Goal: Check status: Check status

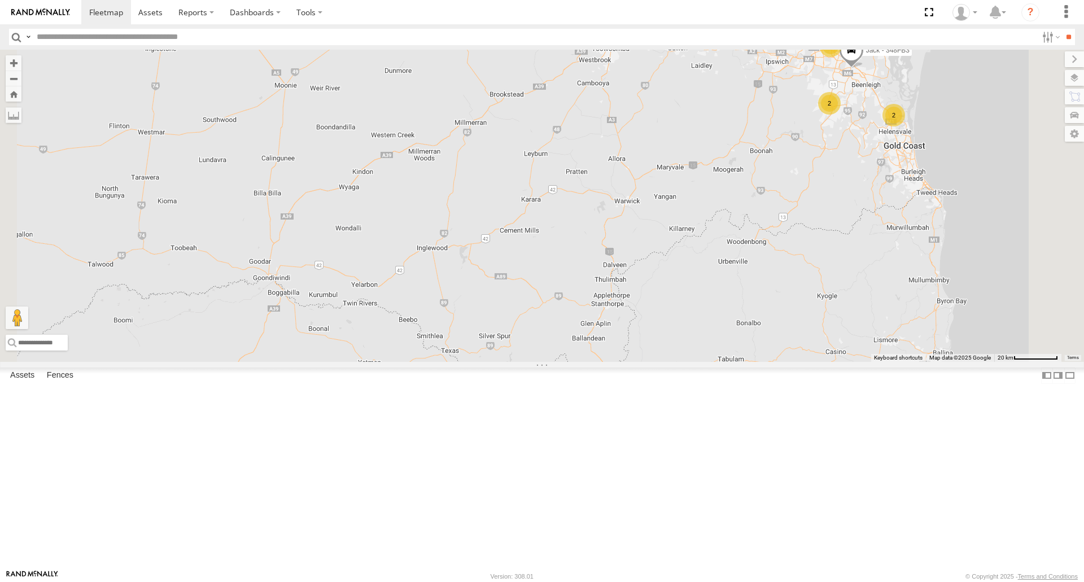
drag, startPoint x: 590, startPoint y: 202, endPoint x: 386, endPoint y: 246, distance: 209.0
click at [386, 246] on div "5 [PERSON_NAME] B - Corolla Hatch 2 Jack - 348FB3 2 2 2" at bounding box center [542, 206] width 1084 height 312
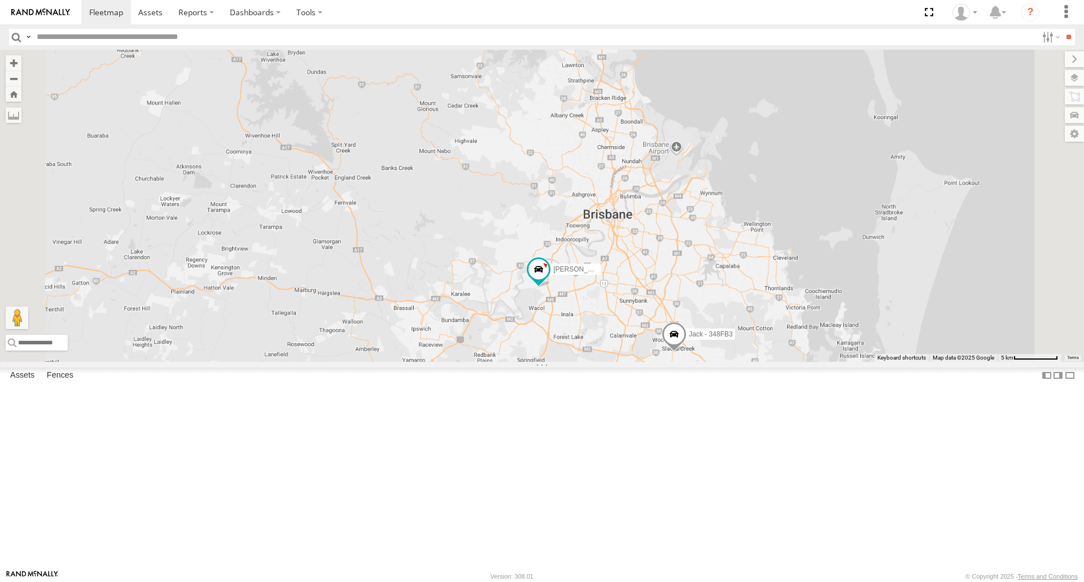
drag, startPoint x: 789, startPoint y: 144, endPoint x: 700, endPoint y: 297, distance: 177.0
click at [700, 297] on div "[PERSON_NAME] B - Corolla [PERSON_NAME] - 348FB3" at bounding box center [542, 206] width 1084 height 312
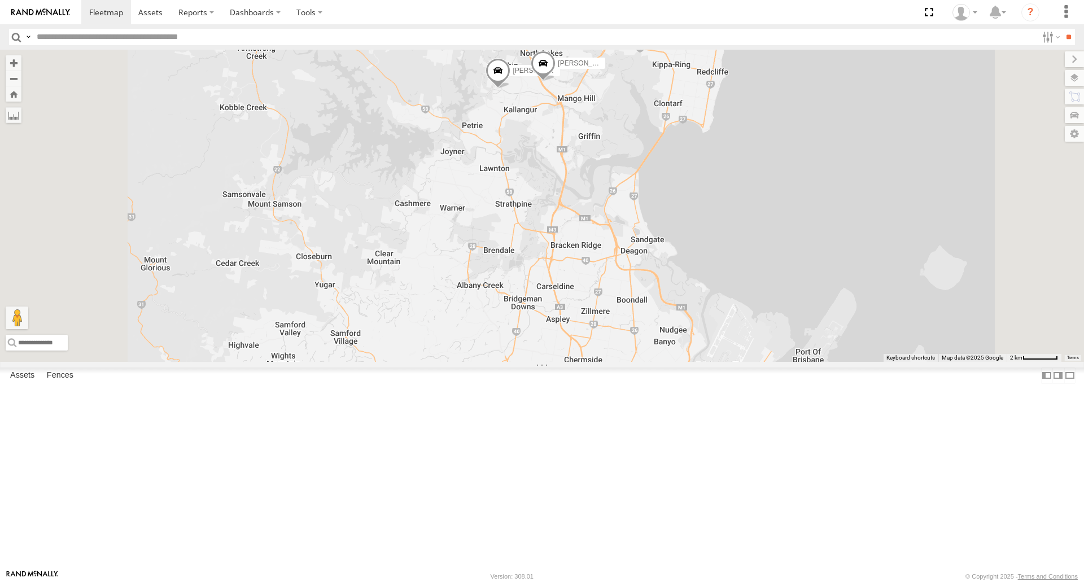
click at [510, 89] on span at bounding box center [497, 73] width 25 height 30
click at [774, 212] on div "[PERSON_NAME] B - Corolla [PERSON_NAME] - 348FB3 [PERSON_NAME] - 350FB3 [PERSON…" at bounding box center [542, 206] width 1084 height 312
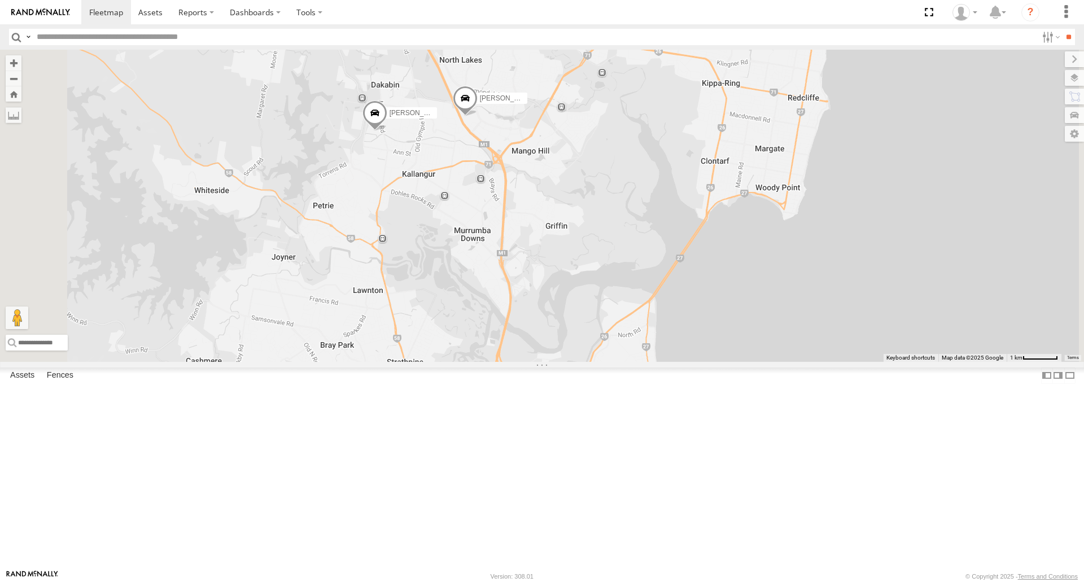
drag, startPoint x: 716, startPoint y: 204, endPoint x: 689, endPoint y: 235, distance: 40.8
click at [689, 235] on div "[PERSON_NAME] B - Corolla [PERSON_NAME] - 348FB3 [PERSON_NAME] - 350FB3 [PERSON…" at bounding box center [542, 206] width 1084 height 312
click at [386, 133] on span at bounding box center [373, 117] width 25 height 30
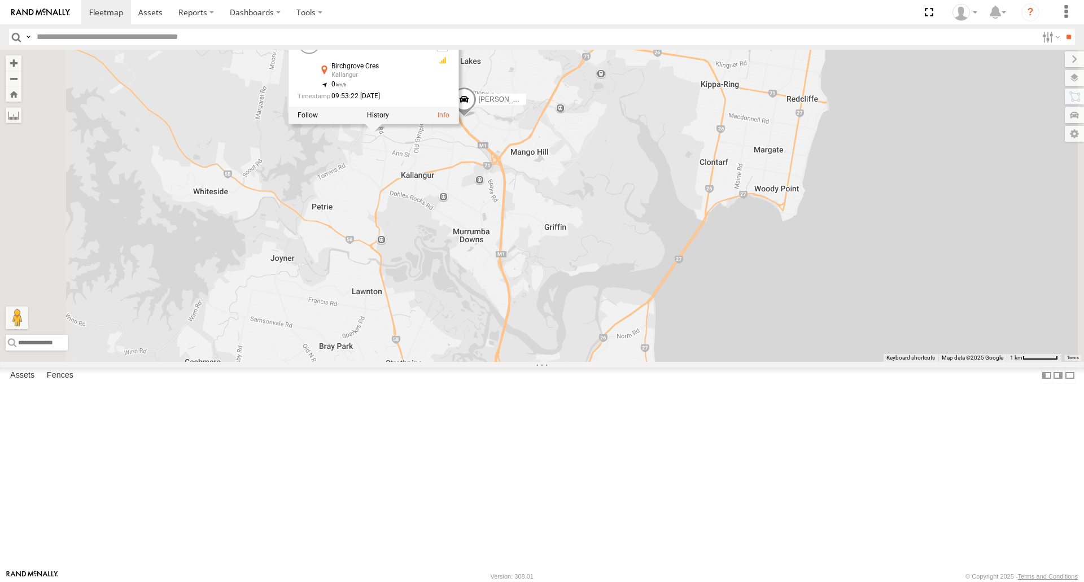
click at [515, 248] on div "[PERSON_NAME] B - Corolla [PERSON_NAME] - 348FB3 [PERSON_NAME] - 350FB3 [PERSON…" at bounding box center [542, 206] width 1084 height 312
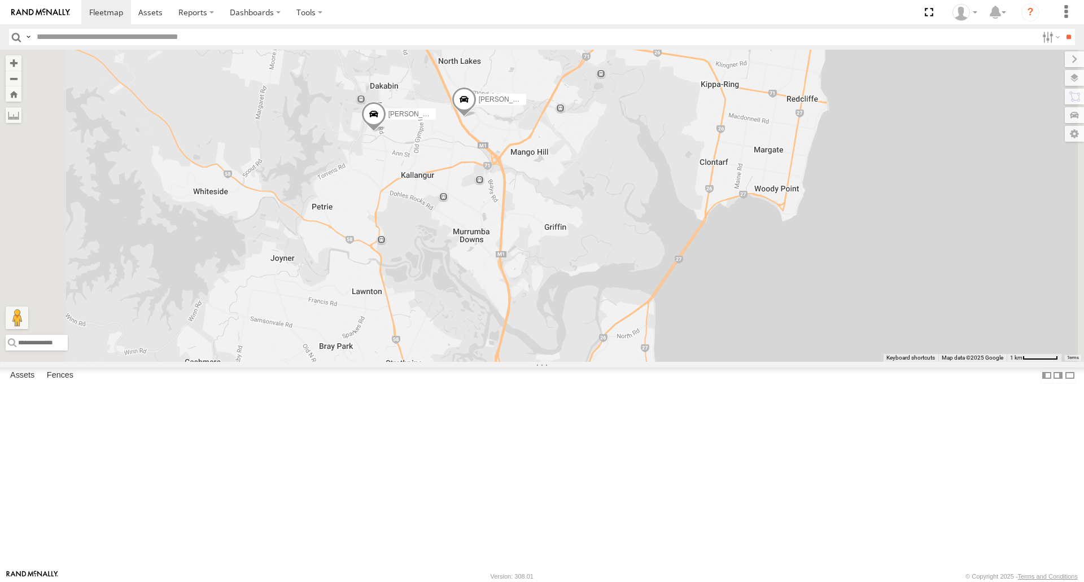
drag, startPoint x: 533, startPoint y: 246, endPoint x: 519, endPoint y: 267, distance: 25.5
click at [519, 267] on div "[PERSON_NAME] B - Corolla [PERSON_NAME] - 348FB3 [PERSON_NAME] - 350FB3 [PERSON…" at bounding box center [542, 206] width 1084 height 312
click at [386, 133] on span at bounding box center [373, 117] width 25 height 30
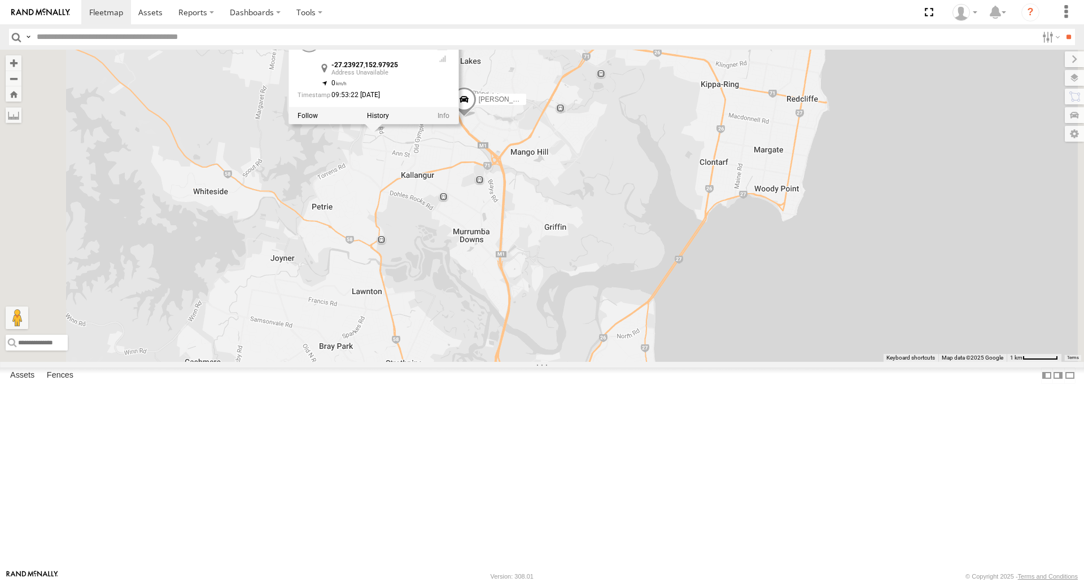
click at [594, 272] on div "[PERSON_NAME] B - Corolla [PERSON_NAME] - 348FB3 [PERSON_NAME] - 350FB3 [PERSON…" at bounding box center [542, 206] width 1084 height 312
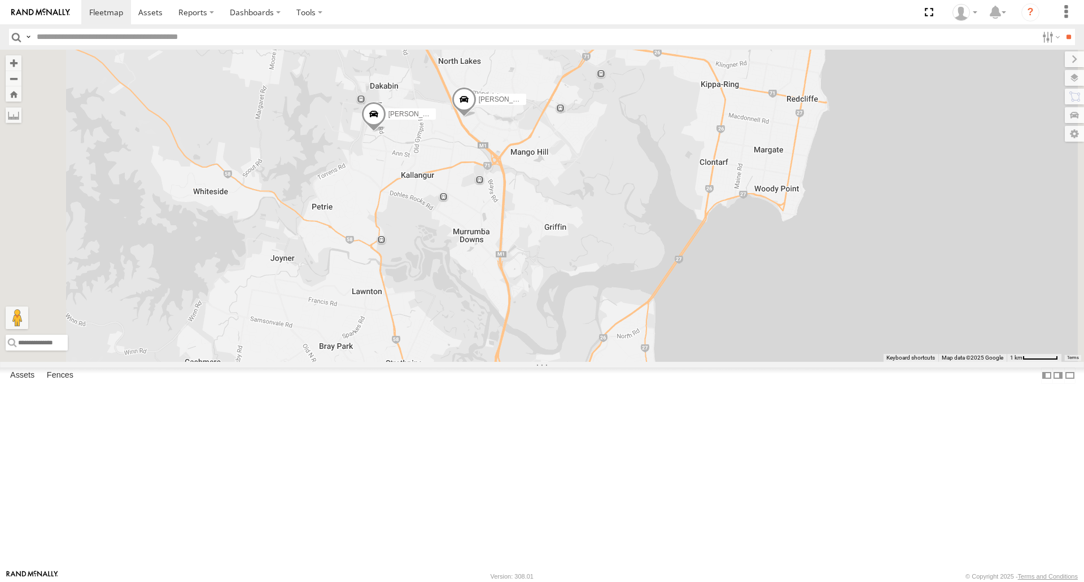
click at [573, 288] on div "[PERSON_NAME] B - Corolla [PERSON_NAME] - 348FB3 [PERSON_NAME] - 350FB3 [PERSON…" at bounding box center [542, 206] width 1084 height 312
drag, startPoint x: 567, startPoint y: 278, endPoint x: 553, endPoint y: 312, distance: 36.5
click at [553, 312] on div "[PERSON_NAME] B - Corolla [PERSON_NAME] - 348FB3 [PERSON_NAME] - 350FB3 [PERSON…" at bounding box center [542, 206] width 1084 height 312
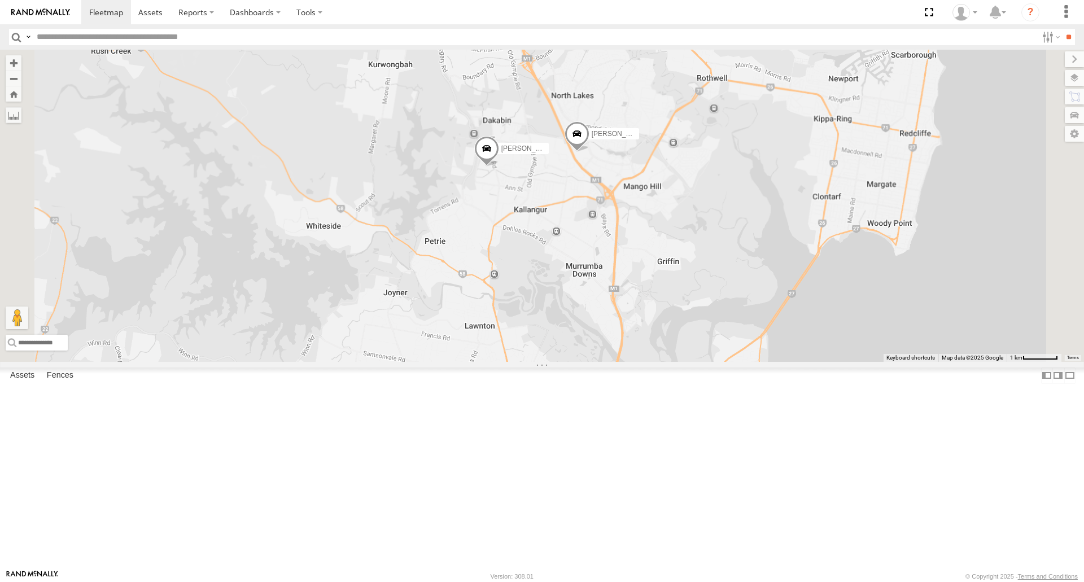
drag, startPoint x: 869, startPoint y: 255, endPoint x: 365, endPoint y: 176, distance: 510.1
click at [834, 258] on div "[PERSON_NAME] B - Corolla [PERSON_NAME] - 348FB3 [PERSON_NAME] - 350FB3 [PERSON…" at bounding box center [542, 206] width 1084 height 312
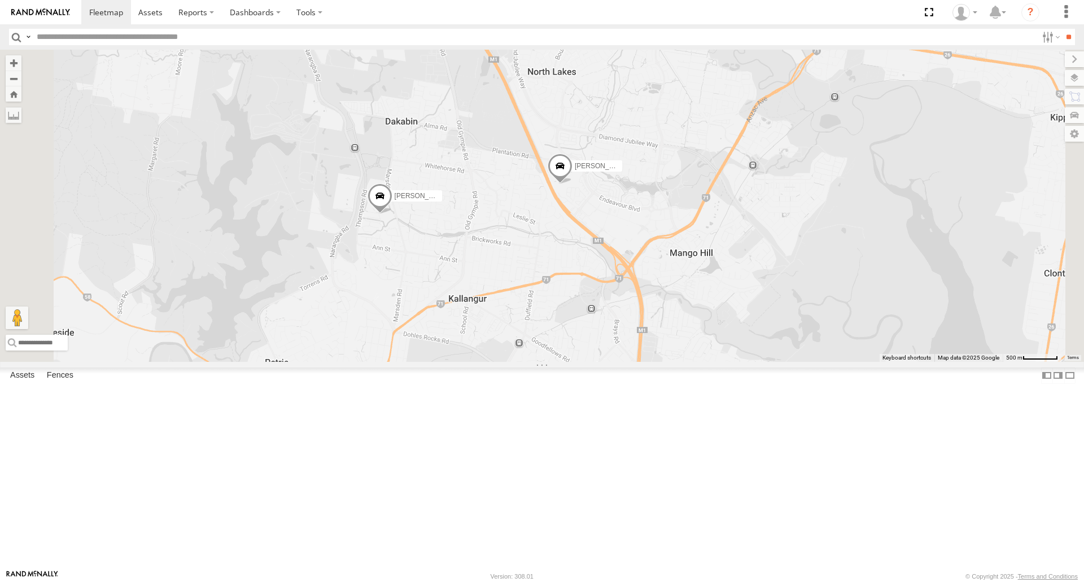
drag, startPoint x: 691, startPoint y: 305, endPoint x: 650, endPoint y: 348, distance: 59.5
click at [650, 348] on div "[PERSON_NAME] B - Corolla [PERSON_NAME] - 348FB3 [PERSON_NAME] - 350FB3 [PERSON…" at bounding box center [542, 206] width 1084 height 312
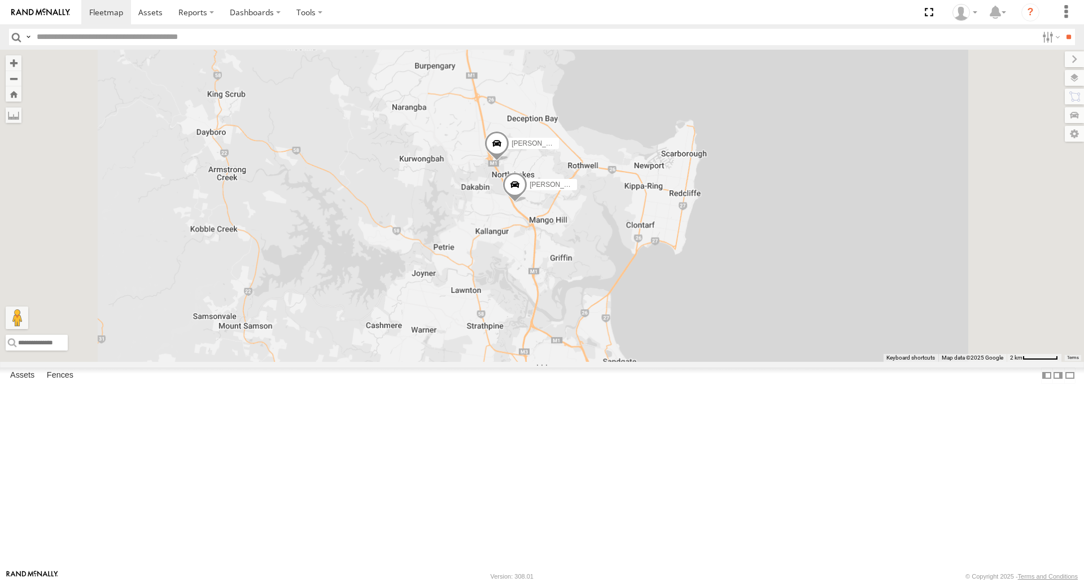
drag, startPoint x: 592, startPoint y: 375, endPoint x: 605, endPoint y: 90, distance: 285.4
click at [605, 102] on div "[PERSON_NAME] - 350FB3 [PERSON_NAME] - 364JK9" at bounding box center [542, 206] width 1084 height 312
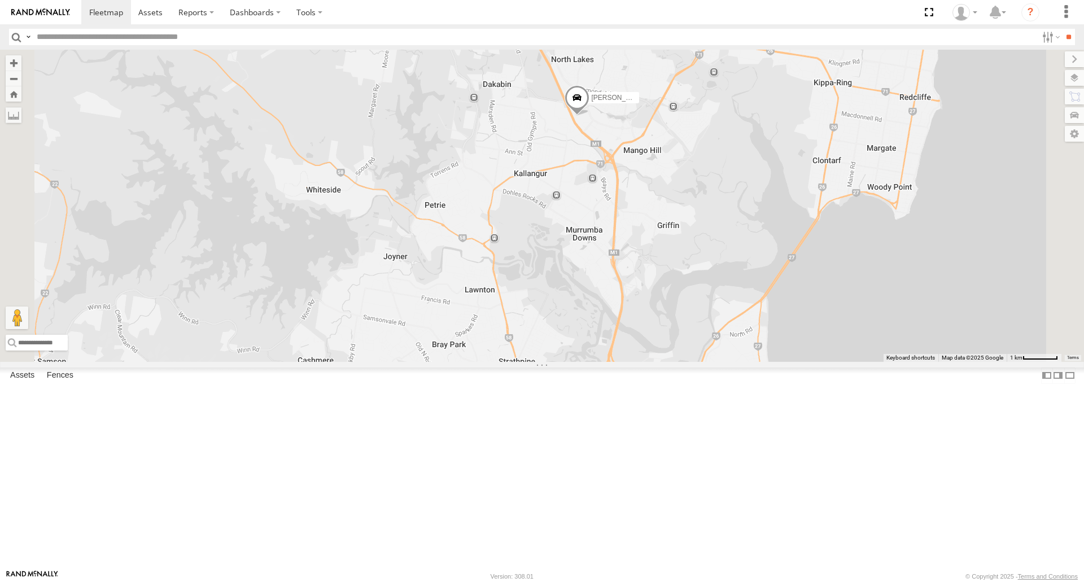
drag, startPoint x: 593, startPoint y: 516, endPoint x: 578, endPoint y: 95, distance: 421.9
click at [575, 121] on div "[PERSON_NAME] - 350FB3 [PERSON_NAME] - 364JK9" at bounding box center [542, 206] width 1084 height 312
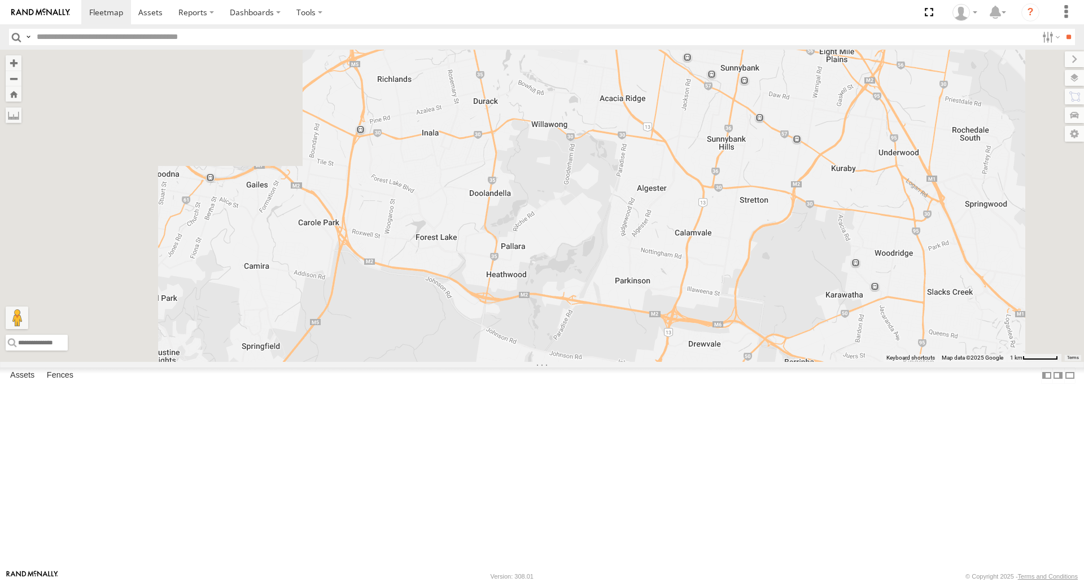
drag, startPoint x: 573, startPoint y: 298, endPoint x: 614, endPoint y: 518, distance: 223.9
click at [614, 361] on div "[PERSON_NAME] - 350FB3 [PERSON_NAME] - 364JK9" at bounding box center [542, 206] width 1084 height 312
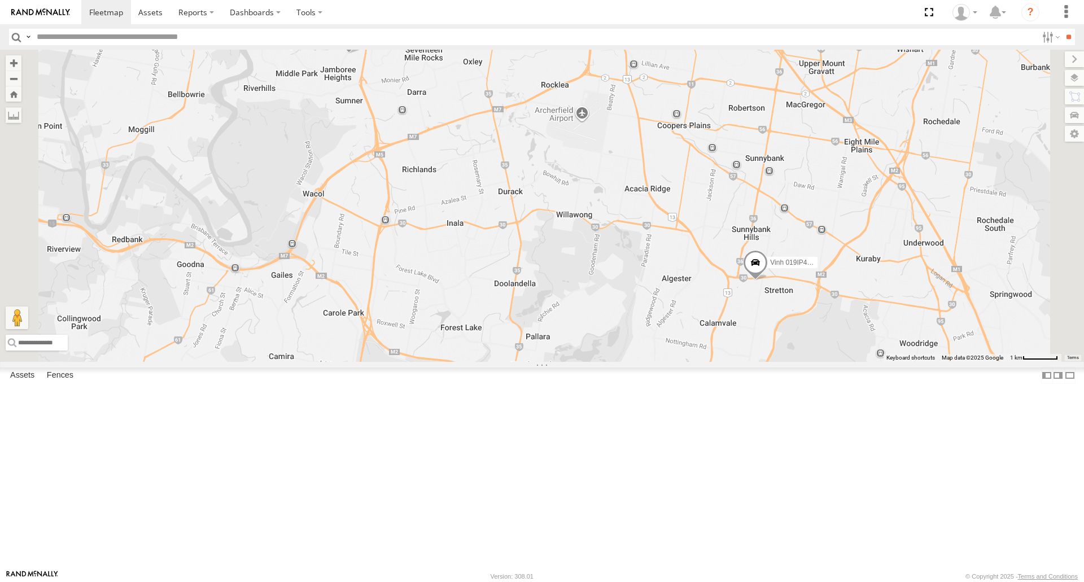
drag, startPoint x: 594, startPoint y: 306, endPoint x: 616, endPoint y: 384, distance: 81.1
click at [616, 361] on div "[PERSON_NAME] - 350FB3 [PERSON_NAME] - 364JK9 [PERSON_NAME] - Corolla [PERSON_N…" at bounding box center [542, 206] width 1084 height 312
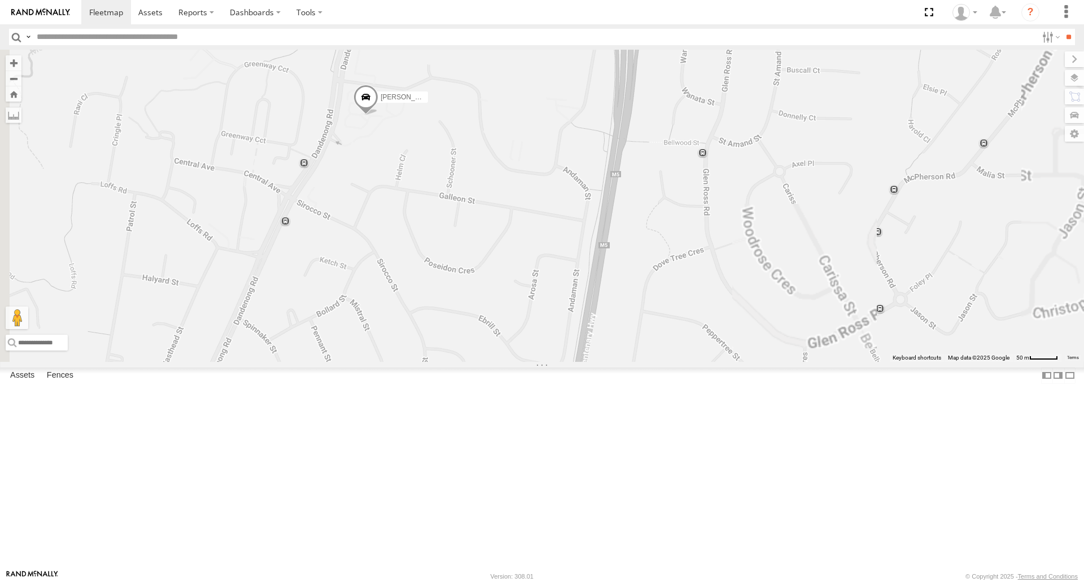
click at [378, 116] on span at bounding box center [365, 100] width 25 height 30
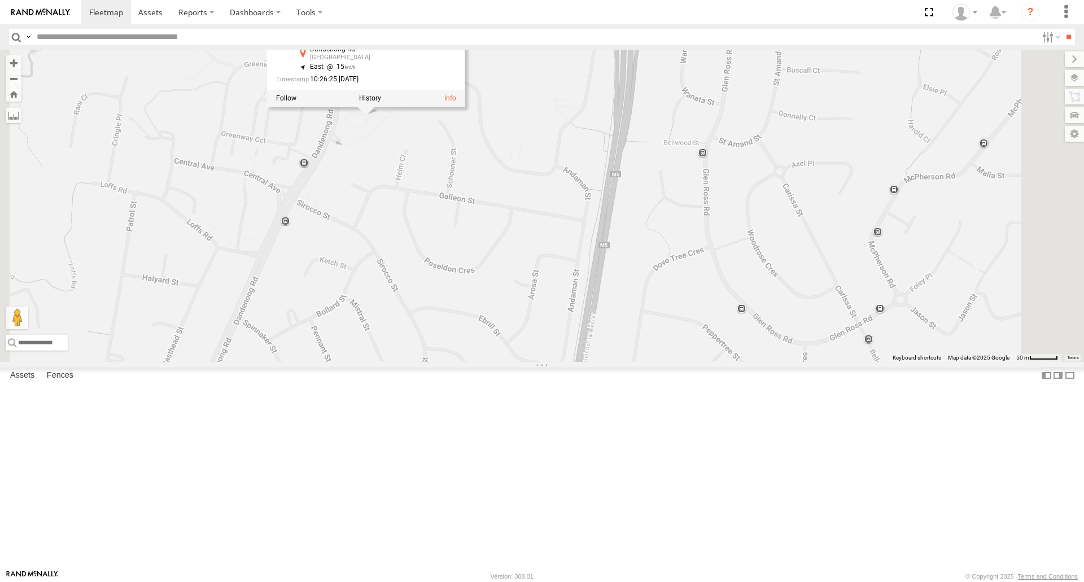
click at [501, 235] on div "[PERSON_NAME] - 350FB3 [PERSON_NAME] - 364JK9 [PERSON_NAME] B - Corolla [PERSON…" at bounding box center [542, 206] width 1084 height 312
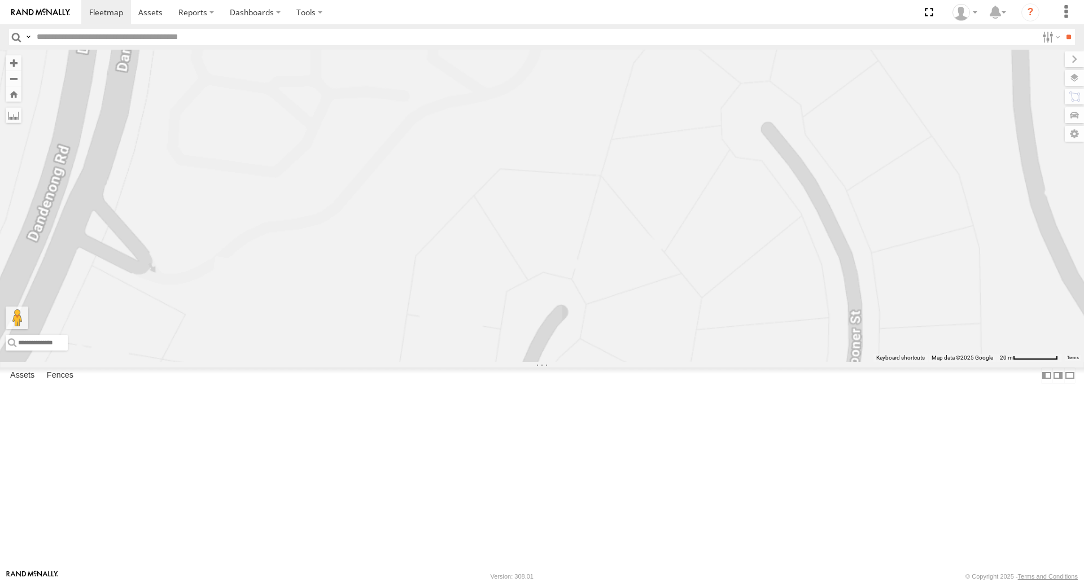
click at [619, 357] on div "[PERSON_NAME] - 350FB3 [PERSON_NAME] - 364JK9 [PERSON_NAME] - Corolla [PERSON_N…" at bounding box center [542, 206] width 1084 height 312
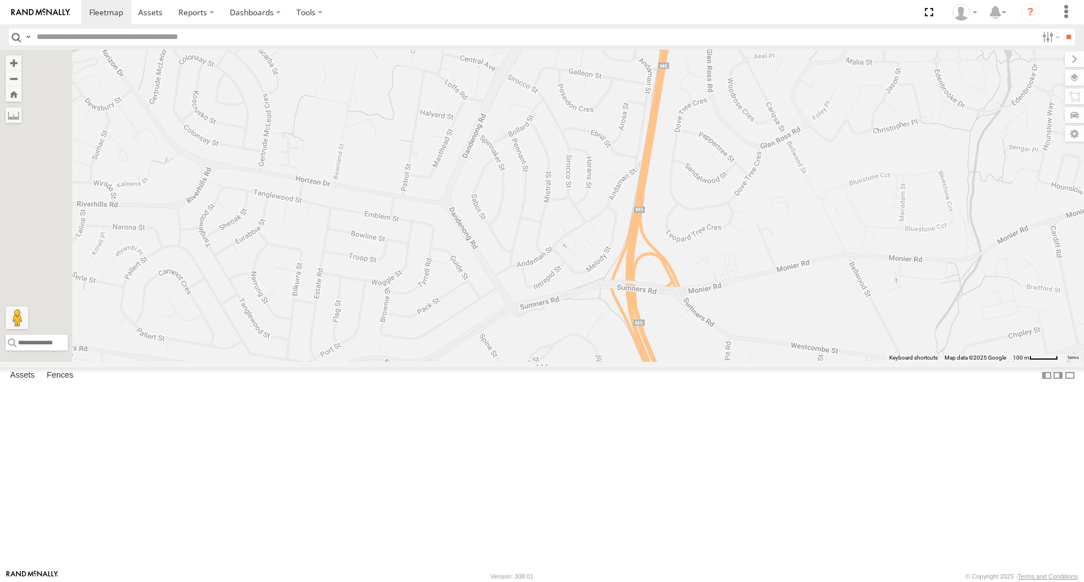
drag, startPoint x: 508, startPoint y: 336, endPoint x: 538, endPoint y: 308, distance: 41.1
click at [538, 308] on div "[PERSON_NAME] - 350FB3 [PERSON_NAME] - 364JK9 [PERSON_NAME] - Corolla [PERSON_N…" at bounding box center [542, 206] width 1084 height 312
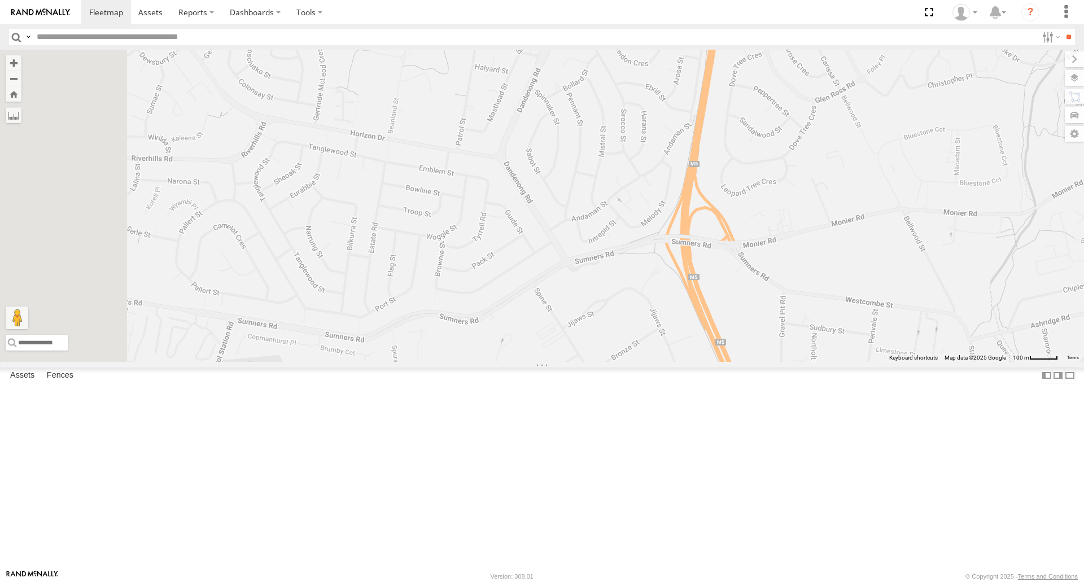
drag, startPoint x: 566, startPoint y: 415, endPoint x: 620, endPoint y: 371, distance: 70.3
click at [620, 361] on div "[PERSON_NAME] - 350FB3 [PERSON_NAME] - 364JK9 [PERSON_NAME] - Corolla [PERSON_N…" at bounding box center [542, 206] width 1084 height 312
click at [544, 361] on div "[PERSON_NAME] - 350FB3 [PERSON_NAME] - 364JK9 [PERSON_NAME] - Corolla [PERSON_N…" at bounding box center [542, 206] width 1084 height 312
click at [543, 361] on div "[PERSON_NAME] - 350FB3 [PERSON_NAME] - 364JK9 [PERSON_NAME] - Corolla [PERSON_N…" at bounding box center [542, 206] width 1084 height 312
drag, startPoint x: 545, startPoint y: 435, endPoint x: 542, endPoint y: 329, distance: 106.7
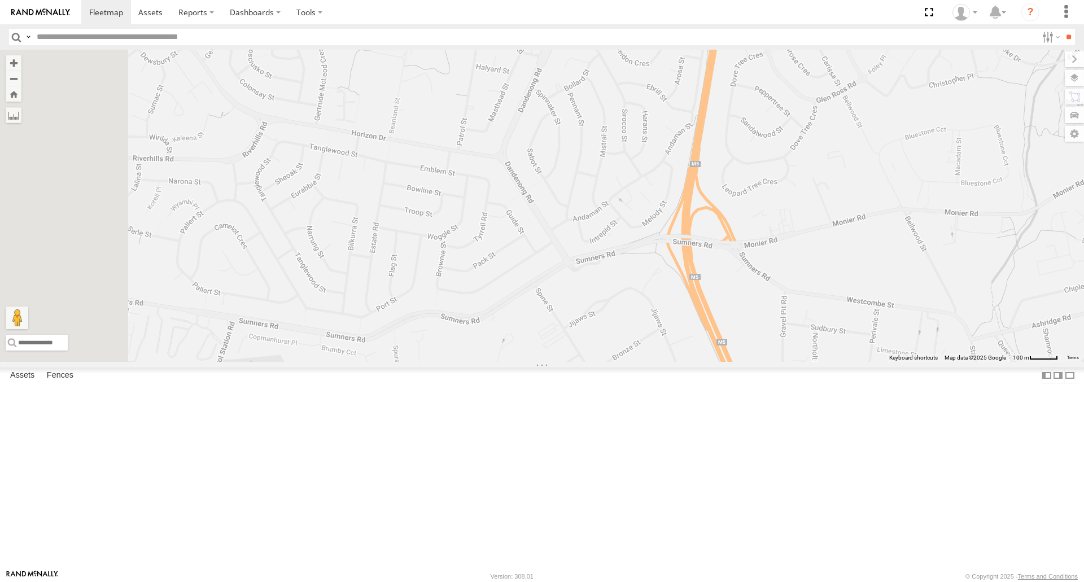
click at [542, 329] on div "[PERSON_NAME] - 350FB3 [PERSON_NAME] - 364JK9 [PERSON_NAME] - Corolla [PERSON_N…" at bounding box center [542, 206] width 1084 height 312
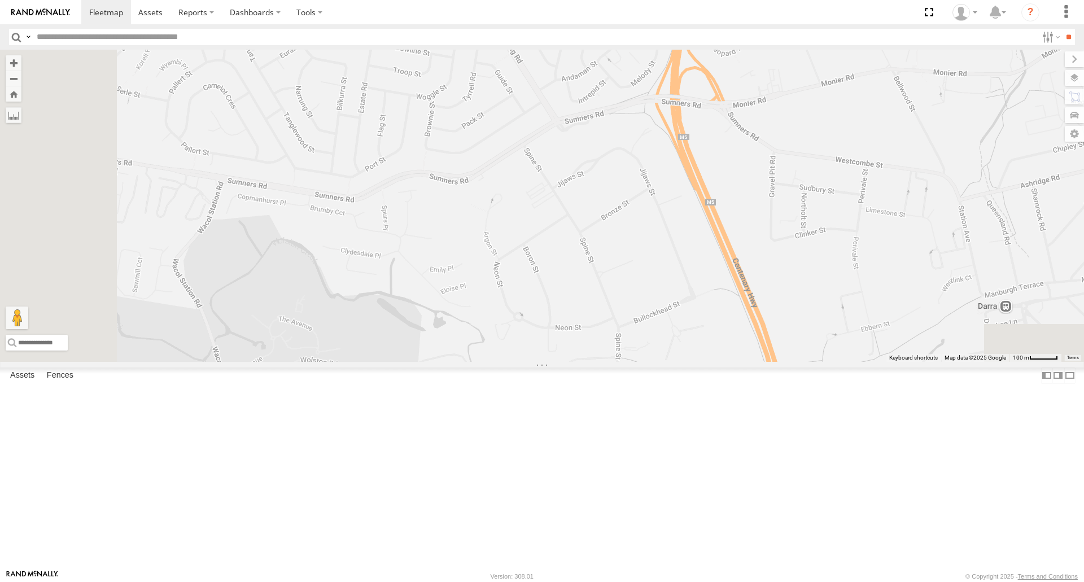
drag, startPoint x: 548, startPoint y: 404, endPoint x: 542, endPoint y: 300, distance: 104.0
click at [542, 300] on div "[PERSON_NAME] - 350FB3 [PERSON_NAME] - 364JK9 [PERSON_NAME] - Corolla [PERSON_N…" at bounding box center [542, 206] width 1084 height 312
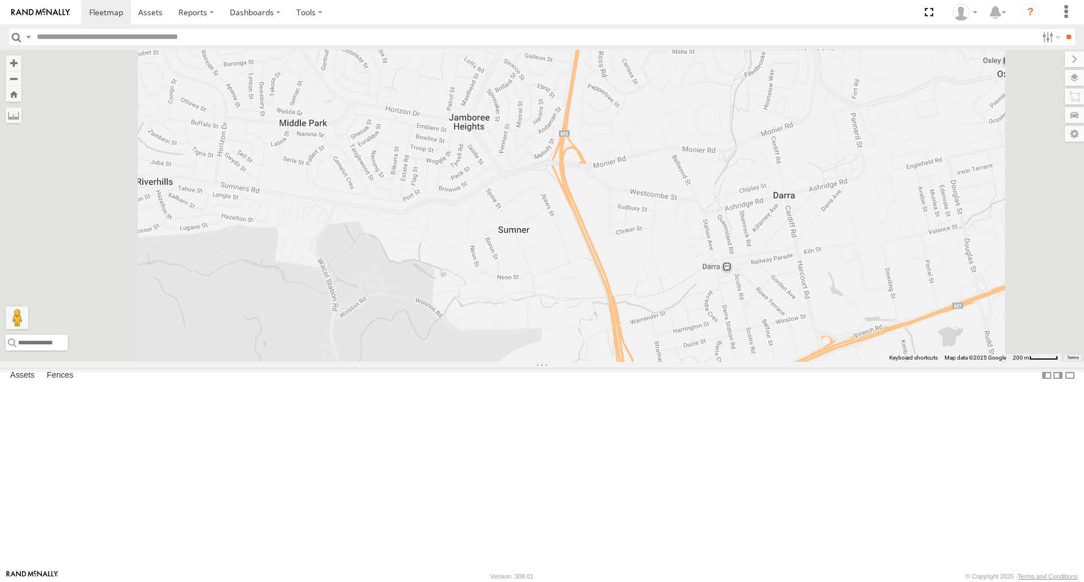
drag, startPoint x: 652, startPoint y: 161, endPoint x: 660, endPoint y: 232, distance: 71.6
click at [660, 232] on div "[PERSON_NAME] - 350FB3 [PERSON_NAME] - 364JK9 [PERSON_NAME] - Corolla [PERSON_N…" at bounding box center [542, 206] width 1084 height 312
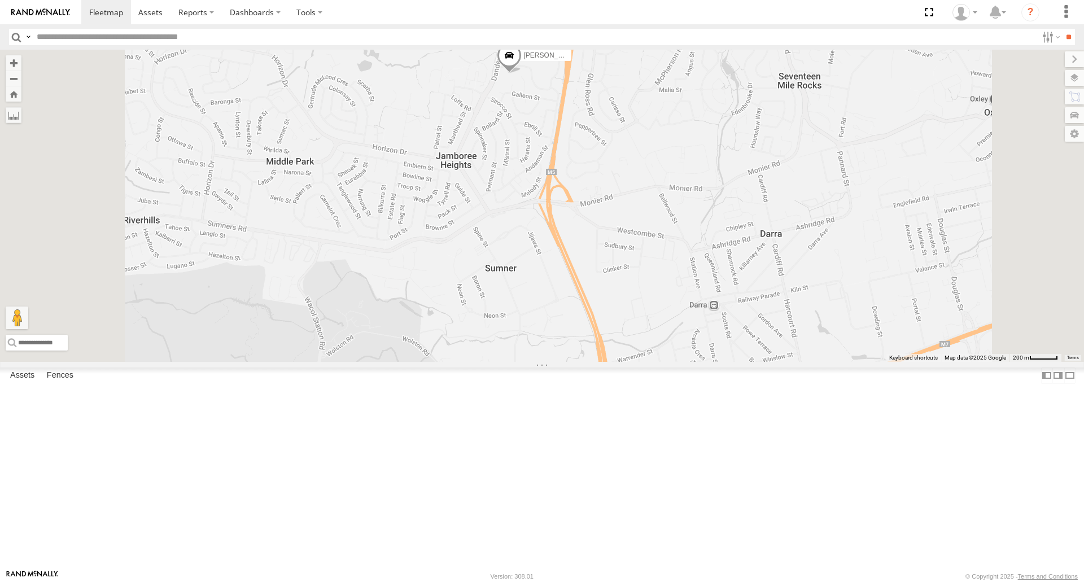
drag, startPoint x: 663, startPoint y: 184, endPoint x: 644, endPoint y: 220, distance: 40.6
click at [645, 220] on div "[PERSON_NAME] B - Corolla Hatch" at bounding box center [542, 206] width 1084 height 312
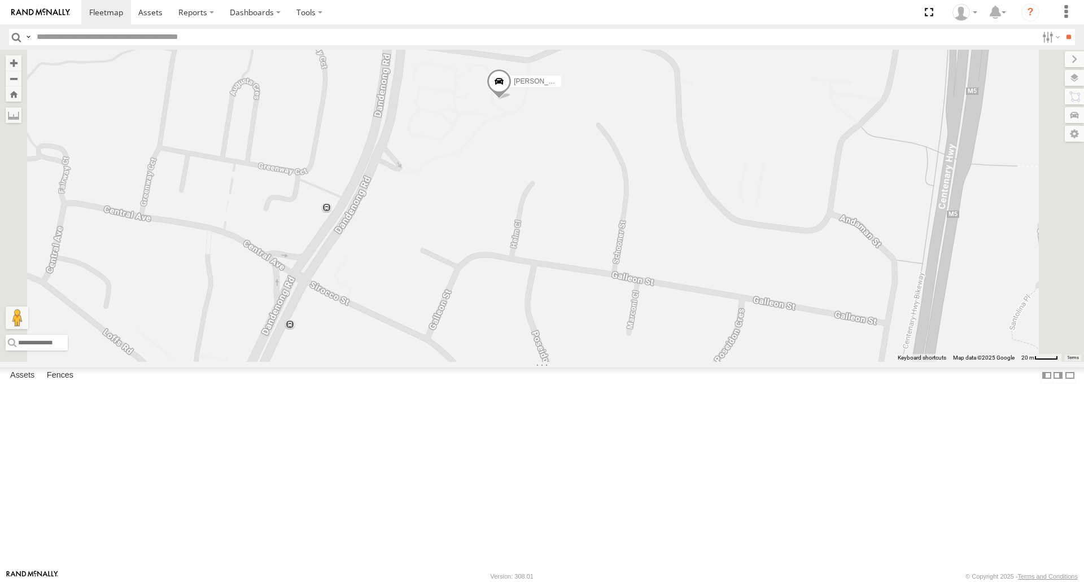
click at [511, 100] on span at bounding box center [499, 84] width 25 height 30
click at [677, 257] on div "[PERSON_NAME] B - Corolla [PERSON_NAME] B - Corolla Hatch All Assets Helm Clos …" at bounding box center [542, 206] width 1084 height 312
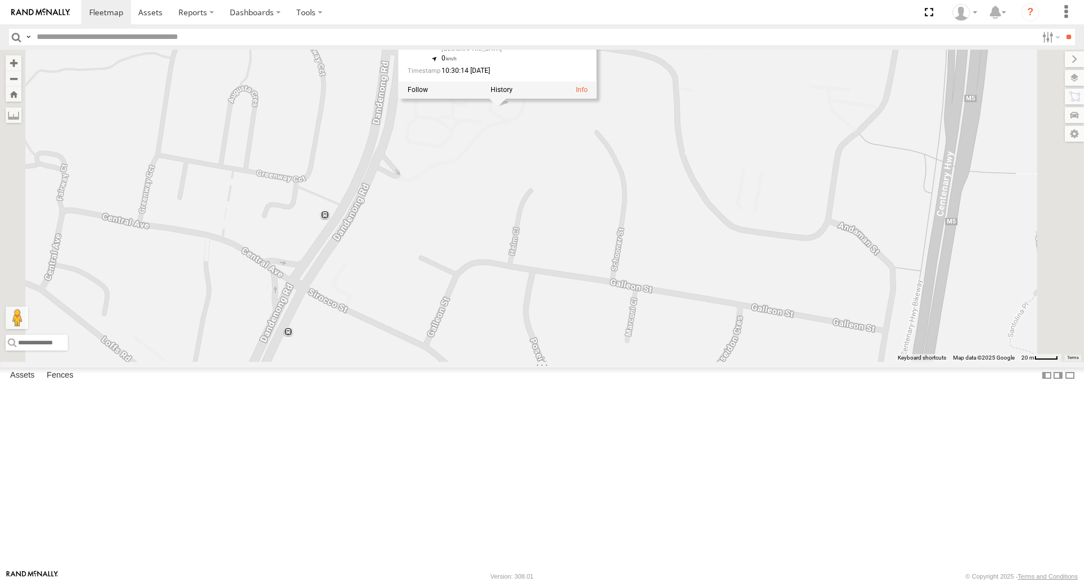
drag, startPoint x: 673, startPoint y: 282, endPoint x: 672, endPoint y: 305, distance: 23.7
click at [672, 305] on div "[PERSON_NAME] B - Corolla [PERSON_NAME] B - Corolla Hatch All Assets Helm Clos …" at bounding box center [542, 206] width 1084 height 312
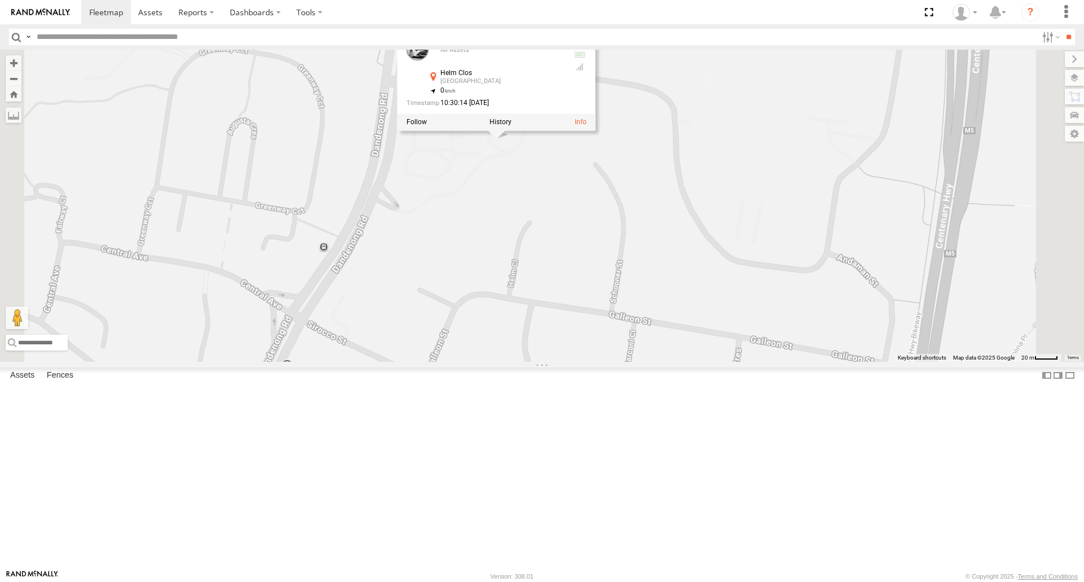
click at [658, 279] on div "[PERSON_NAME] B - Corolla [PERSON_NAME] B - Corolla Hatch All Assets Helm Clos …" at bounding box center [542, 206] width 1084 height 312
